Goal: Transaction & Acquisition: Download file/media

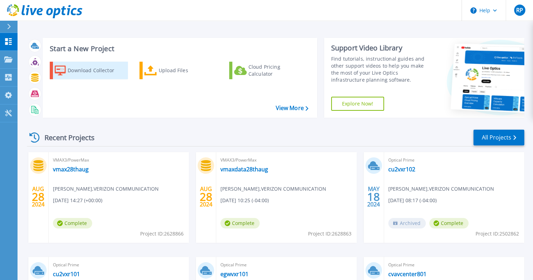
click at [86, 68] on div "Download Collector" at bounding box center [96, 70] width 56 height 14
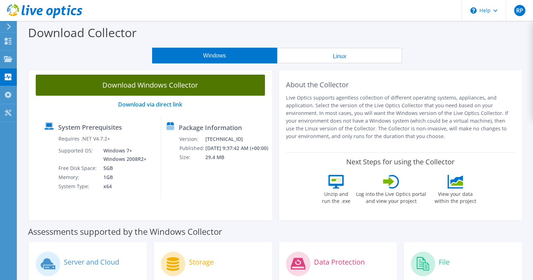
click at [155, 91] on link "Download Windows Collector" at bounding box center [150, 85] width 229 height 21
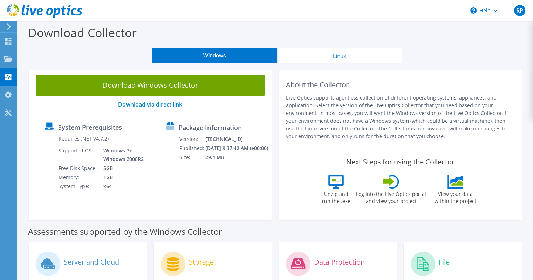
click at [325, 53] on button "Linux" at bounding box center [339, 56] width 125 height 16
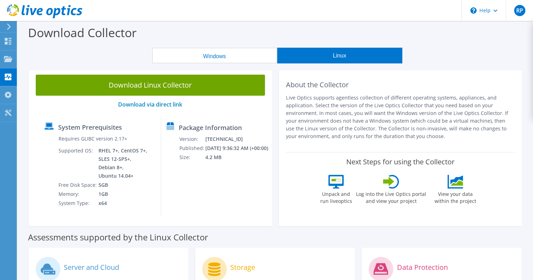
click at [220, 53] on button "Windows" at bounding box center [214, 56] width 125 height 16
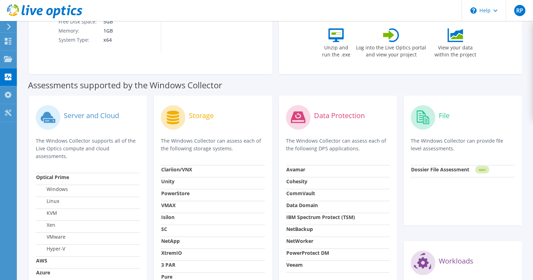
scroll to position [164, 0]
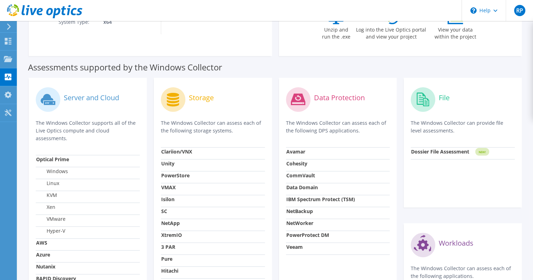
click at [180, 95] on circle at bounding box center [173, 99] width 25 height 25
drag, startPoint x: 536, startPoint y: 157, endPoint x: 417, endPoint y: 157, distance: 118.8
click at [417, 157] on div "Dossier File Assessment" at bounding box center [440, 153] width 58 height 11
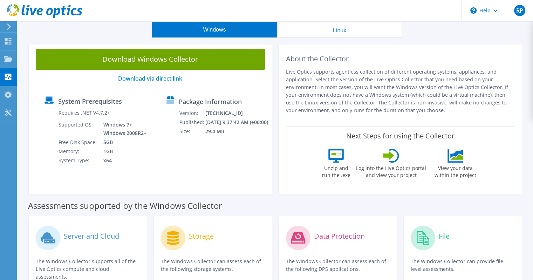
scroll to position [0, 0]
